Goal: Task Accomplishment & Management: Manage account settings

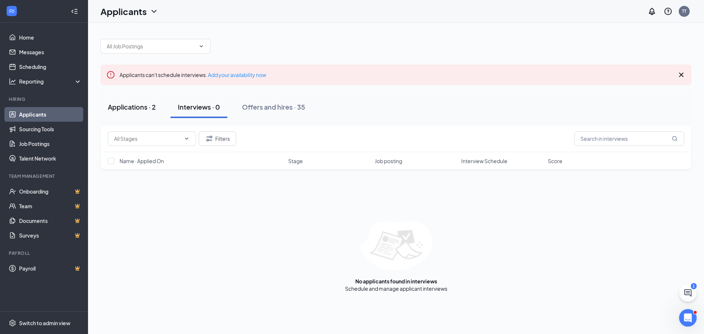
click at [149, 108] on div "Applications · 2" at bounding box center [132, 106] width 48 height 9
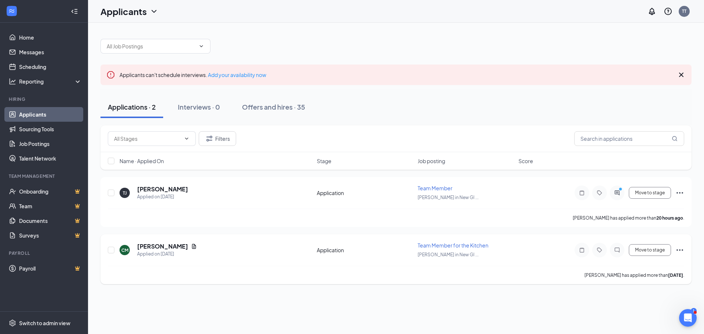
click at [611, 253] on div at bounding box center [617, 250] width 15 height 15
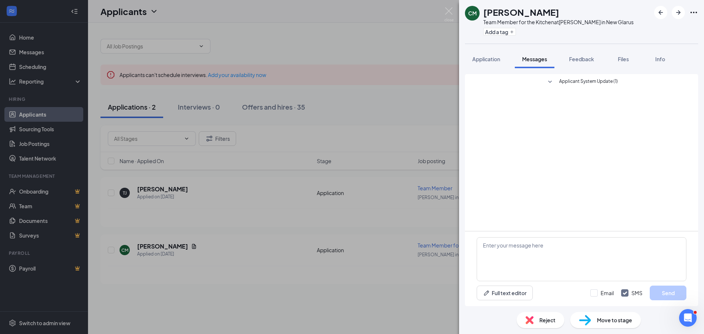
click at [380, 190] on div "[PERSON_NAME] [PERSON_NAME] Team Member for the Kitchen at [PERSON_NAME] in New…" at bounding box center [352, 167] width 704 height 334
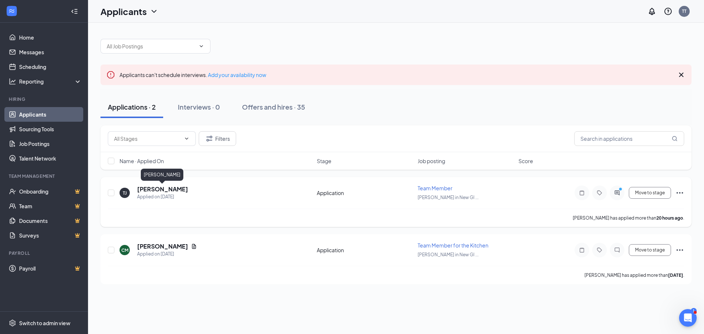
click at [179, 190] on h5 "[PERSON_NAME]" at bounding box center [162, 189] width 51 height 8
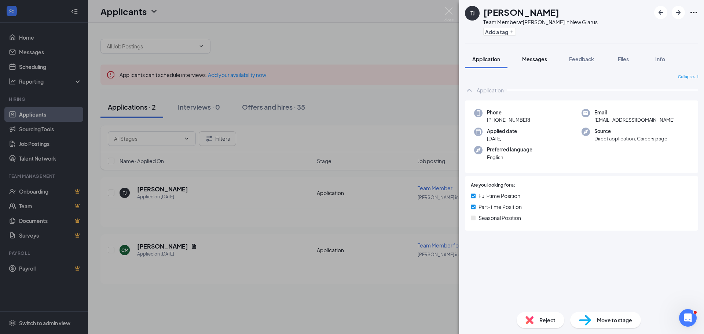
click at [538, 66] on button "Messages" at bounding box center [535, 59] width 40 height 18
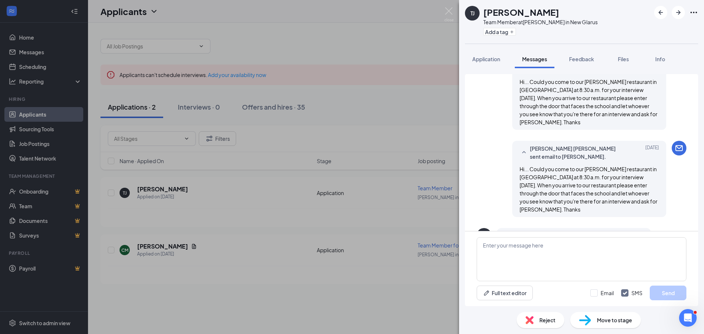
scroll to position [356, 0]
click at [587, 57] on span "Feedback" at bounding box center [581, 59] width 25 height 7
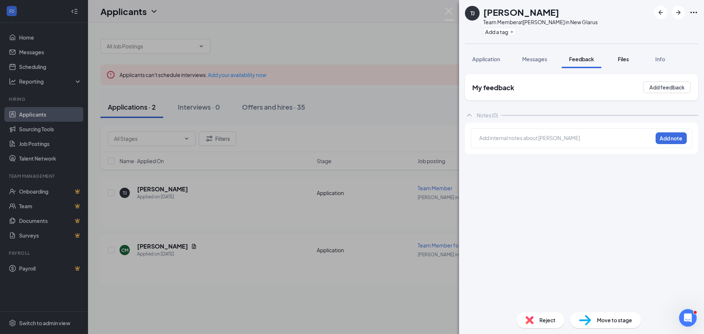
click at [629, 58] on span "Files" at bounding box center [623, 59] width 11 height 7
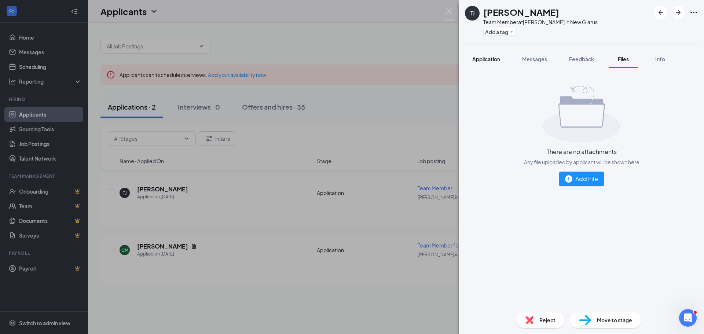
click at [486, 64] on button "Application" at bounding box center [486, 59] width 43 height 18
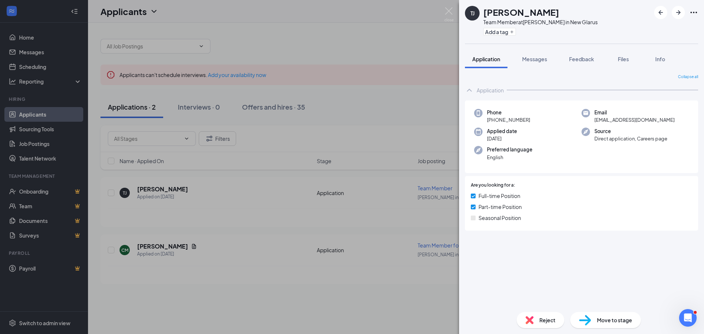
click at [520, 8] on h1 "[PERSON_NAME]" at bounding box center [521, 12] width 76 height 12
click at [389, 37] on div "[PERSON_NAME] Team Member at [GEOGRAPHIC_DATA][PERSON_NAME] in New Glarus Add a…" at bounding box center [352, 167] width 704 height 334
